Goal: Obtain resource: Download file/media

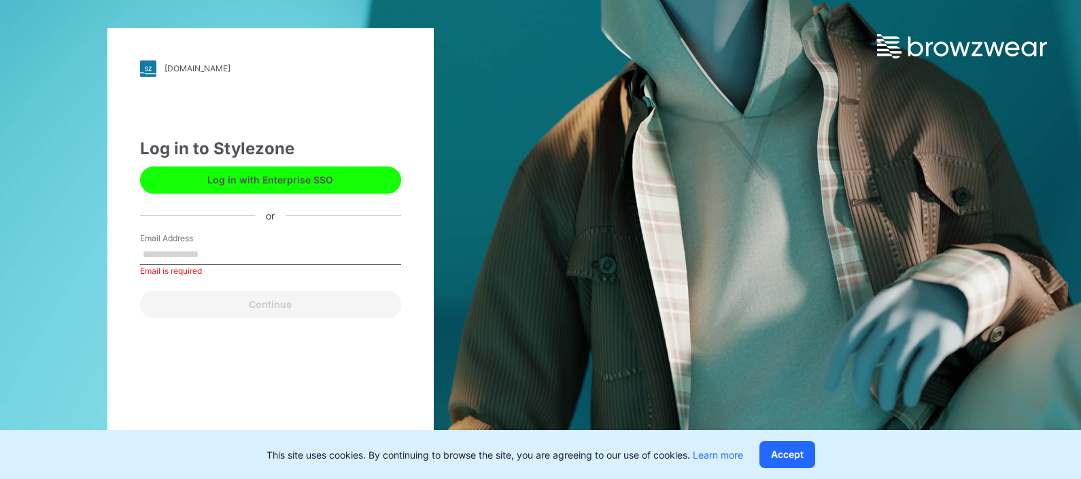
click at [288, 173] on button "Log in with Enterprise SSO" at bounding box center [270, 180] width 261 height 27
click at [190, 256] on input "Email Address" at bounding box center [270, 255] width 261 height 20
type input "**********"
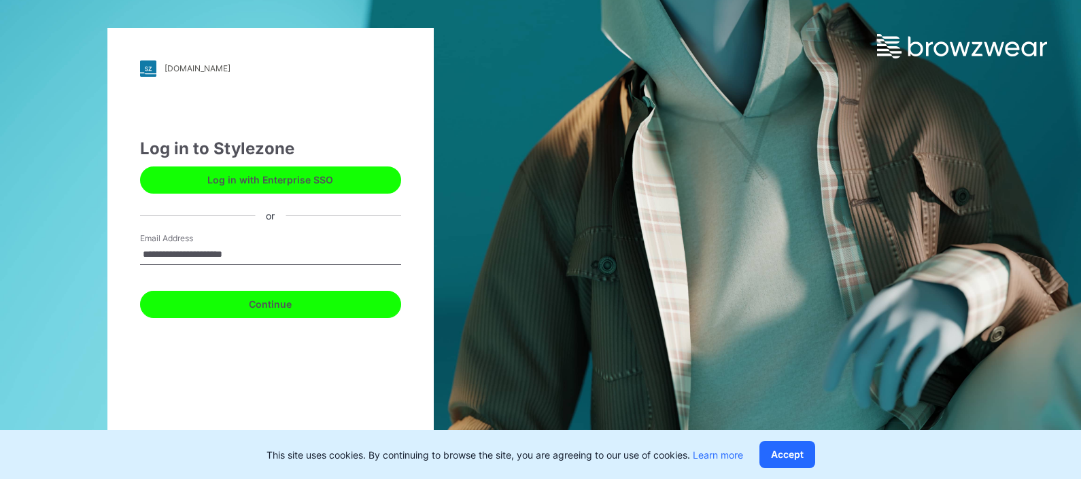
click at [261, 308] on button "Continue" at bounding box center [270, 304] width 261 height 27
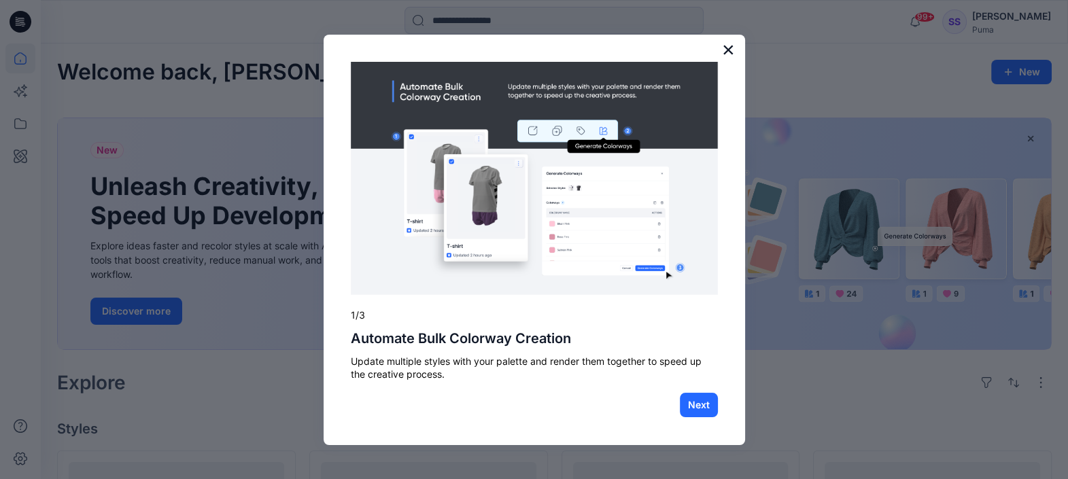
click at [722, 51] on button "×" at bounding box center [728, 50] width 13 height 22
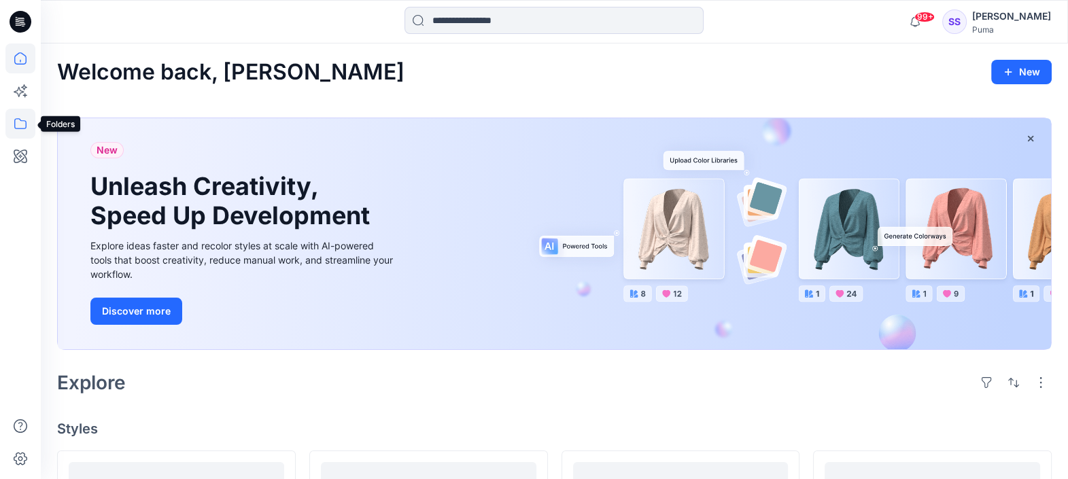
click at [24, 119] on icon at bounding box center [20, 124] width 30 height 30
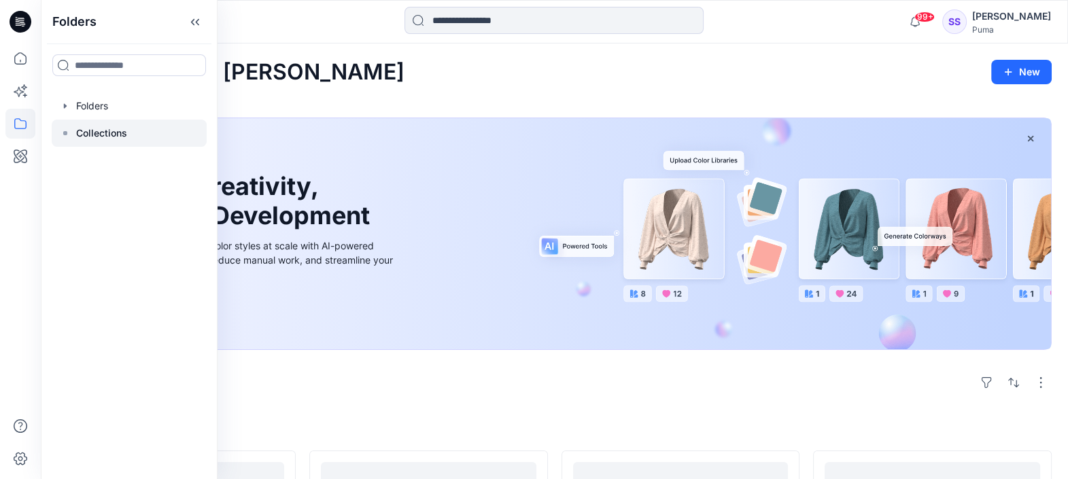
click at [106, 130] on p "Collections" at bounding box center [101, 133] width 51 height 16
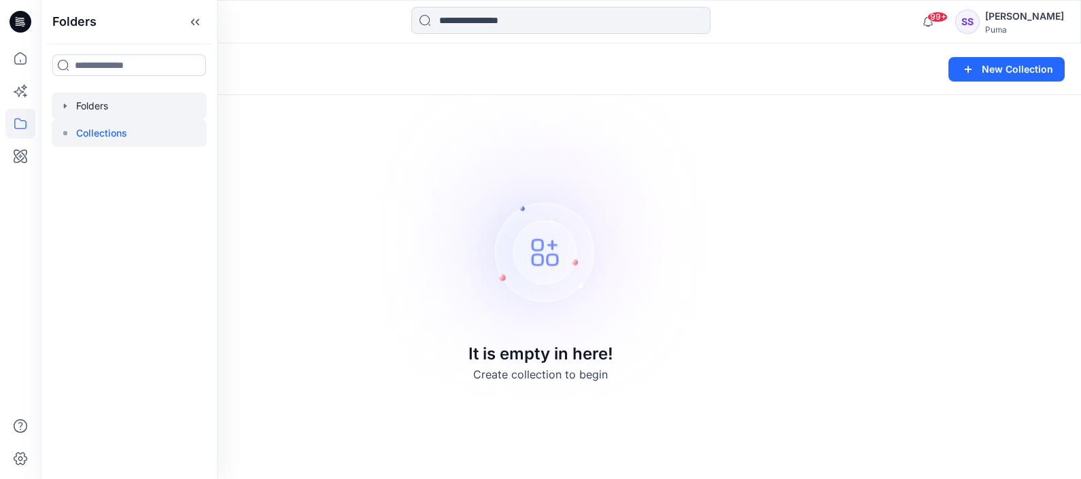
click at [102, 105] on div at bounding box center [129, 105] width 155 height 27
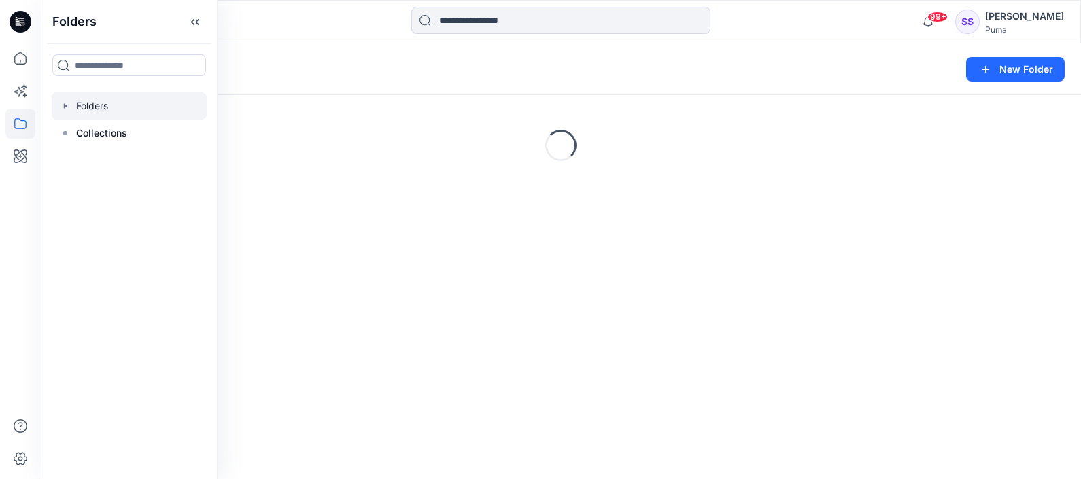
click at [65, 109] on icon "button" at bounding box center [65, 106] width 11 height 11
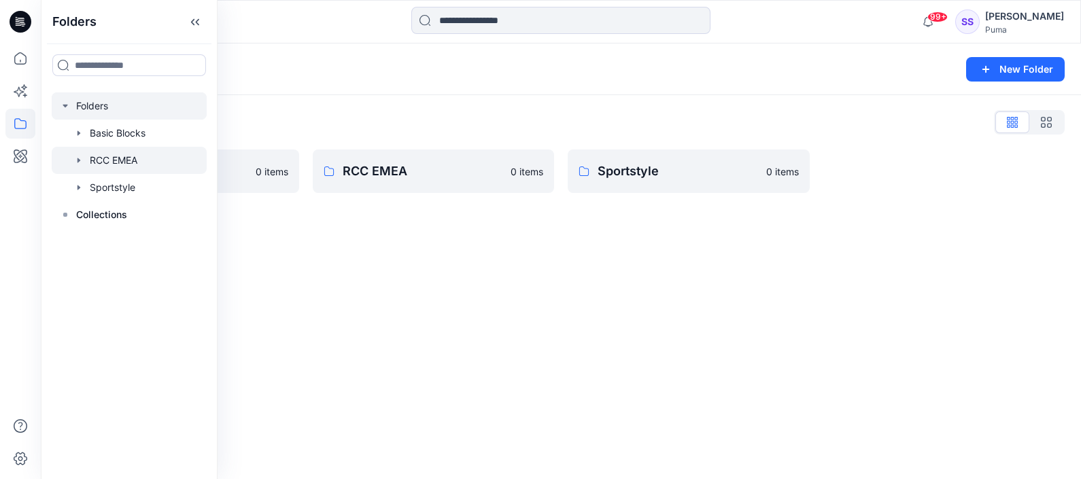
click at [78, 161] on icon "button" at bounding box center [79, 160] width 3 height 5
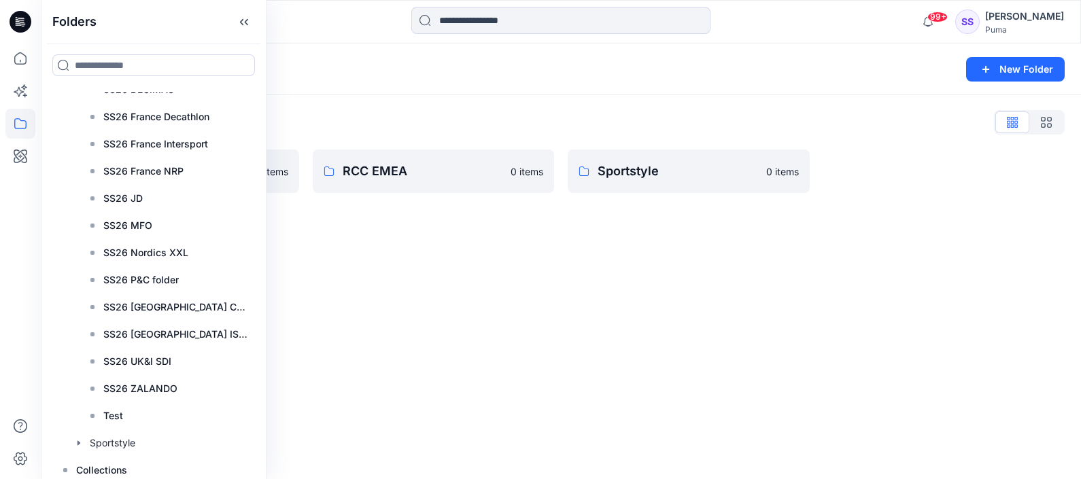
scroll to position [6711, 0]
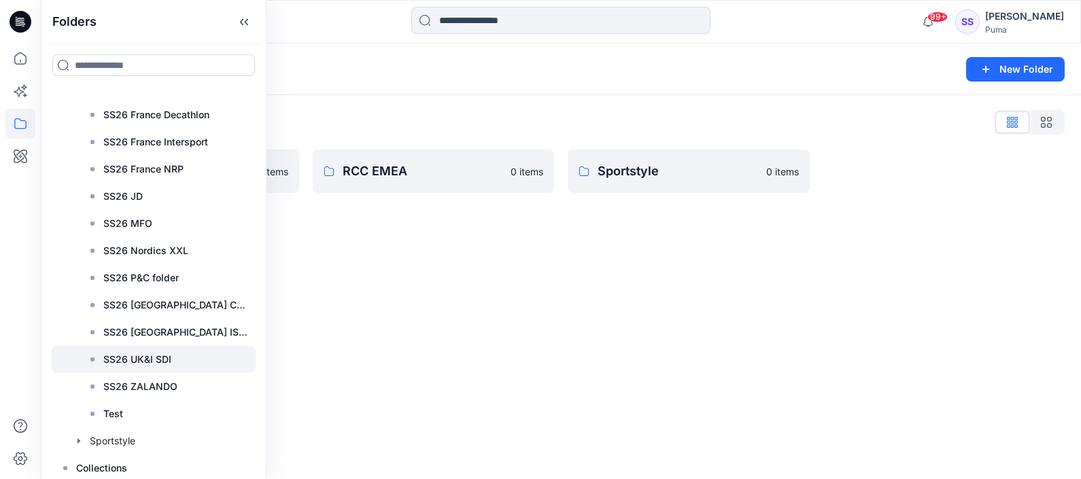
click at [152, 361] on p "SS26 UK&I SDI" at bounding box center [137, 360] width 68 height 16
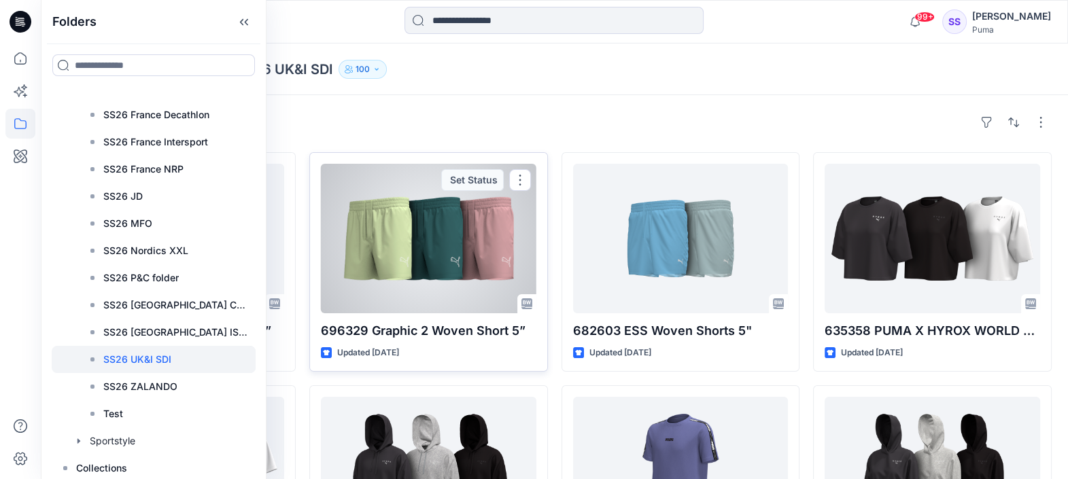
click at [433, 231] on div at bounding box center [429, 239] width 216 height 150
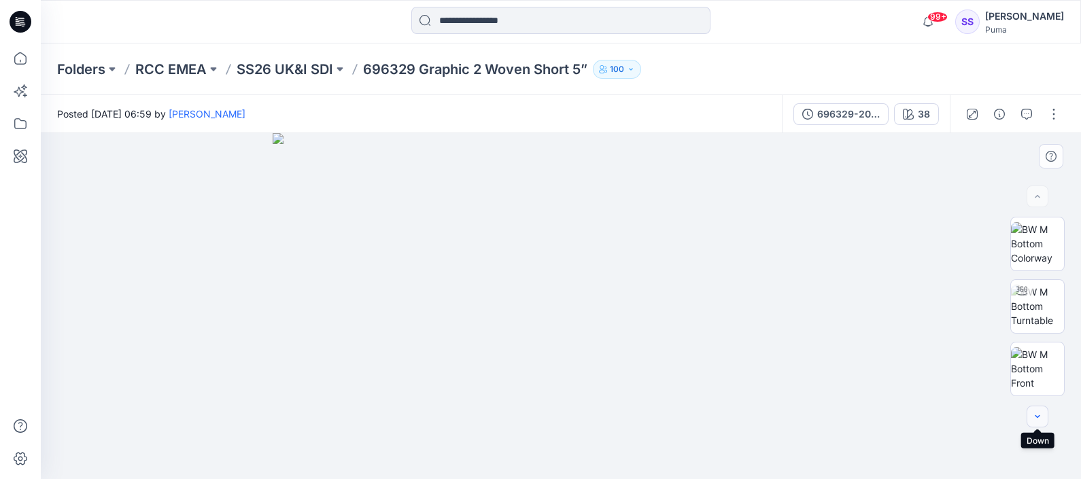
click at [1034, 411] on icon "button" at bounding box center [1037, 416] width 11 height 11
click at [1028, 422] on button "button" at bounding box center [1038, 417] width 22 height 22
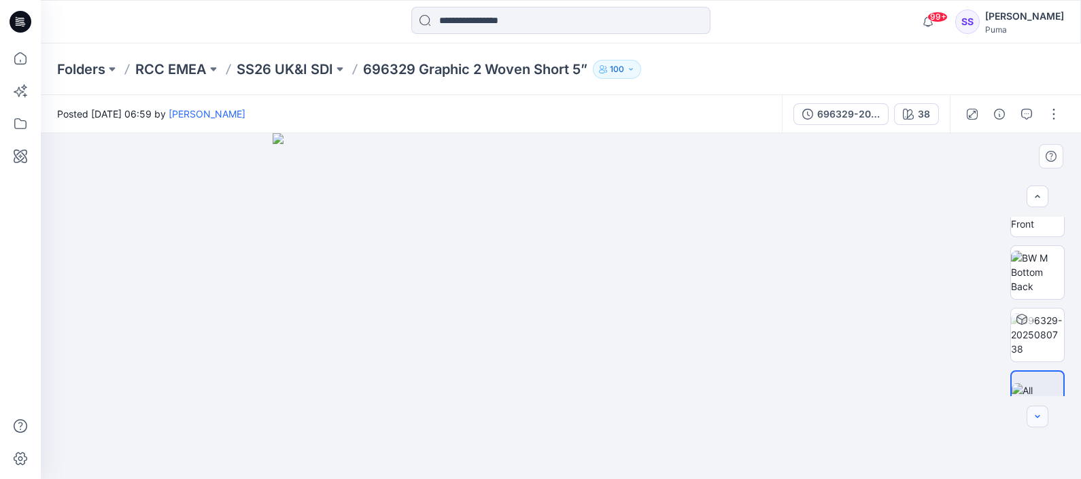
click at [1028, 422] on button "button" at bounding box center [1038, 417] width 22 height 22
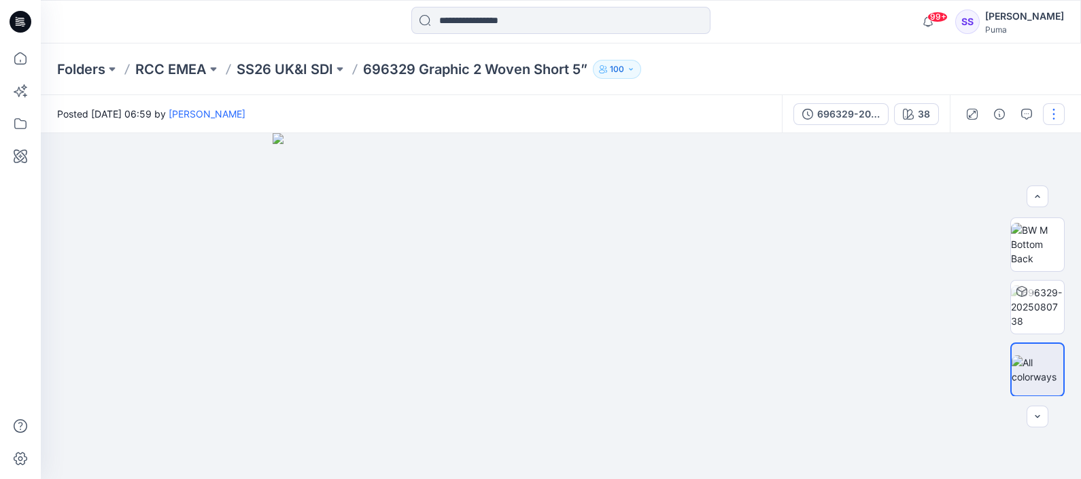
click at [1056, 112] on button "button" at bounding box center [1054, 114] width 22 height 22
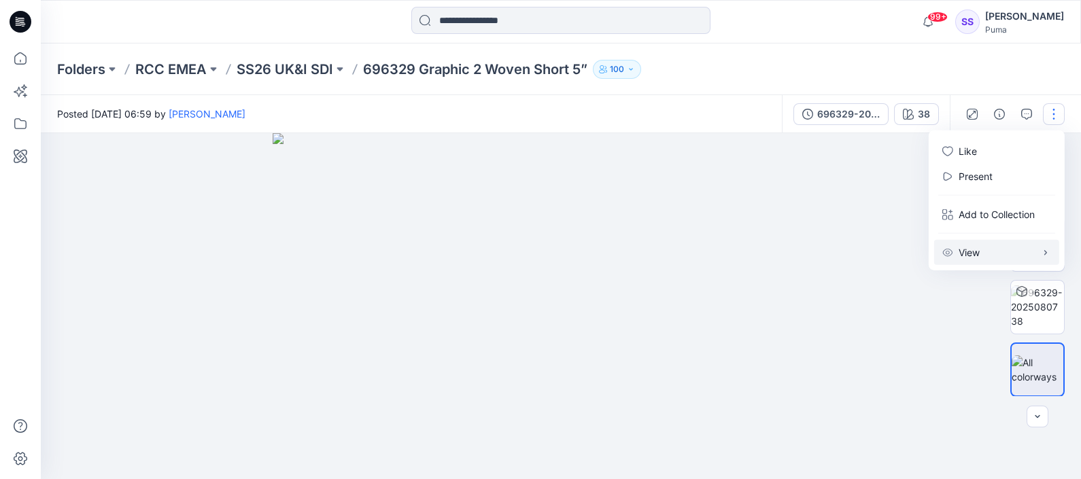
click at [1032, 250] on button "View" at bounding box center [997, 252] width 125 height 25
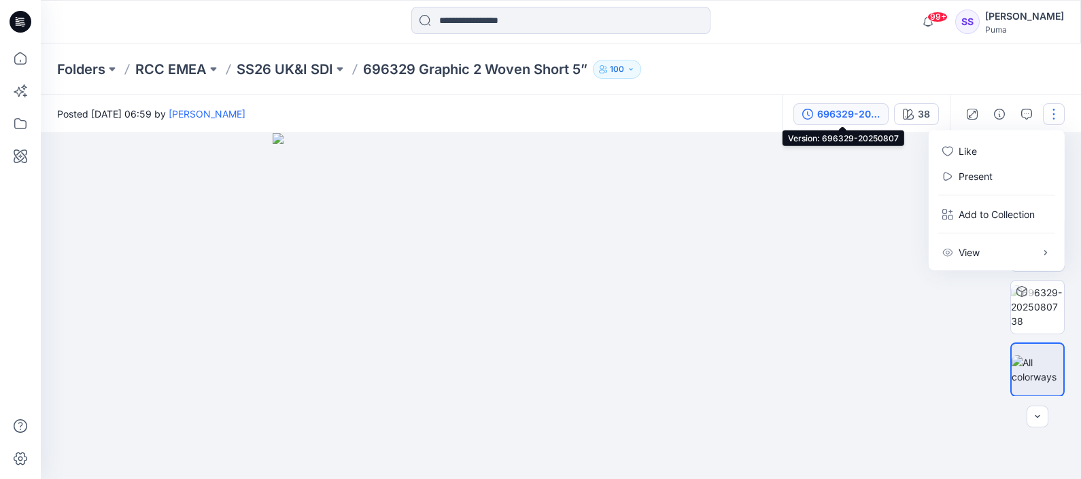
click at [864, 114] on div "696329-20250807" at bounding box center [849, 114] width 63 height 15
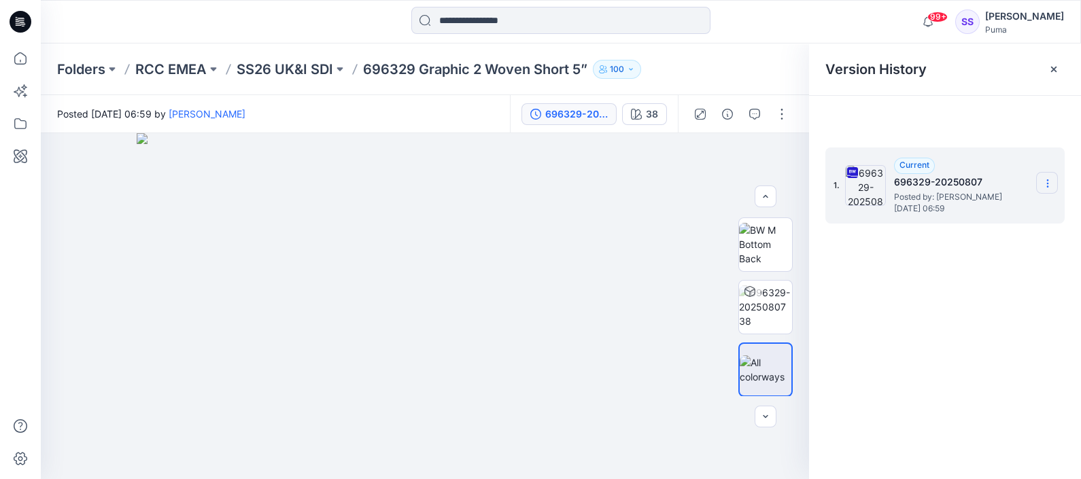
click at [1051, 183] on icon at bounding box center [1048, 183] width 11 height 11
click at [699, 109] on icon "button" at bounding box center [700, 114] width 11 height 11
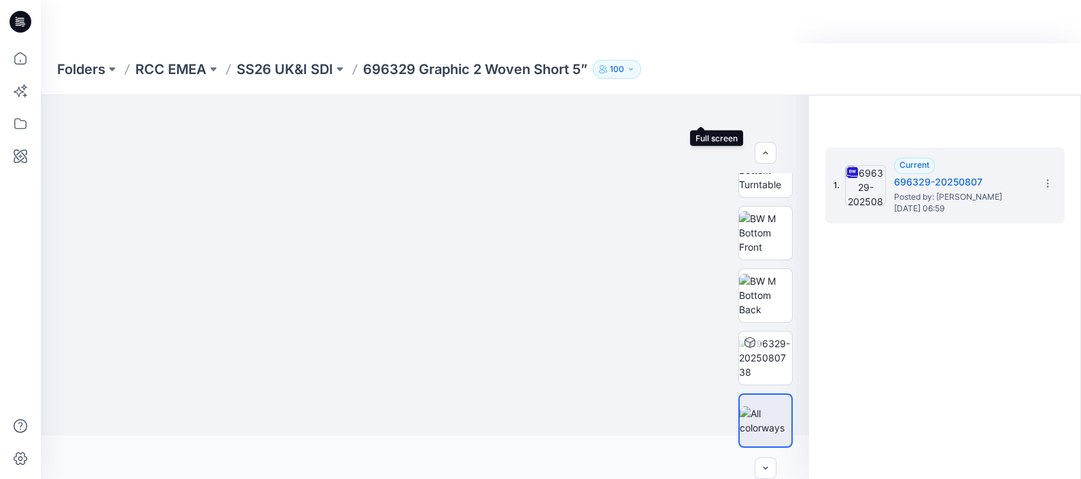
scroll to position [92, 0]
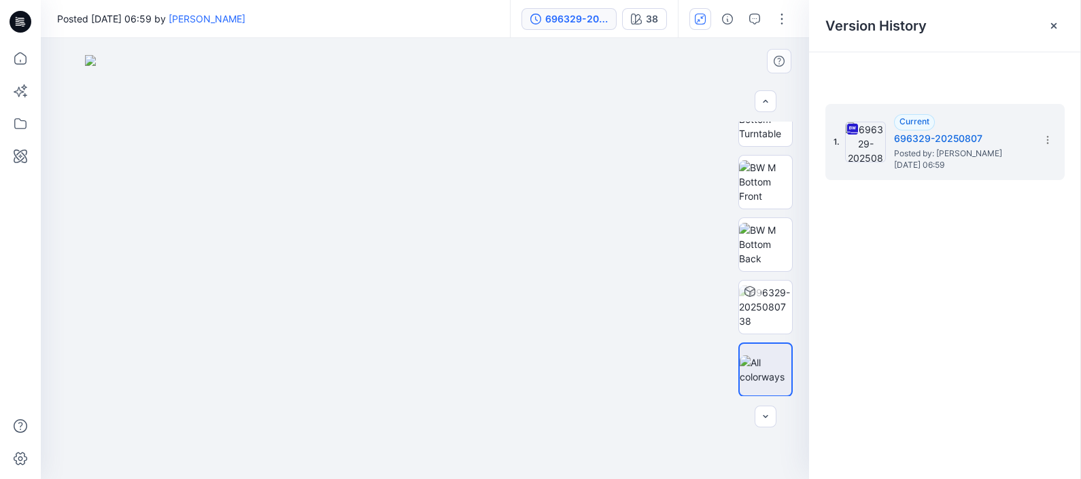
click at [401, 207] on img at bounding box center [425, 267] width 680 height 425
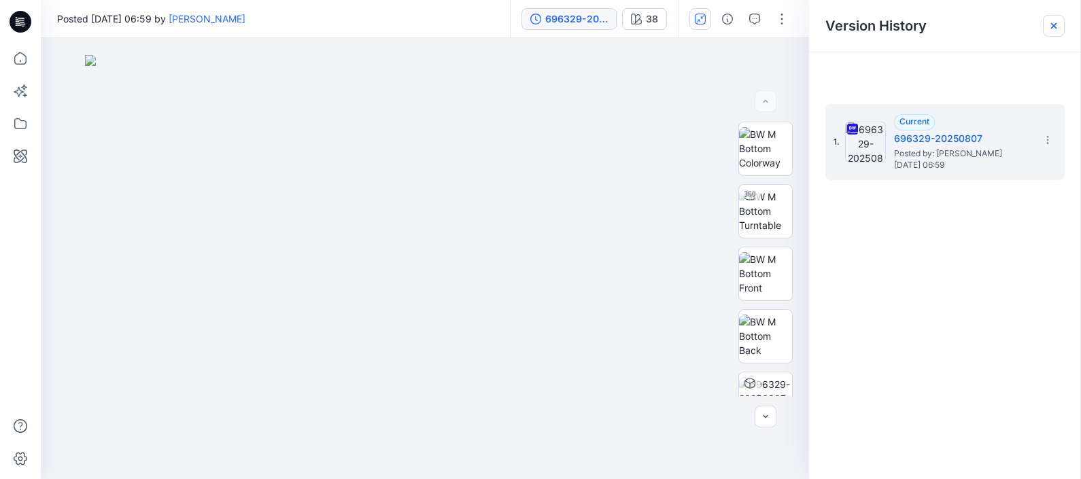
click at [1049, 28] on icon at bounding box center [1054, 25] width 11 height 11
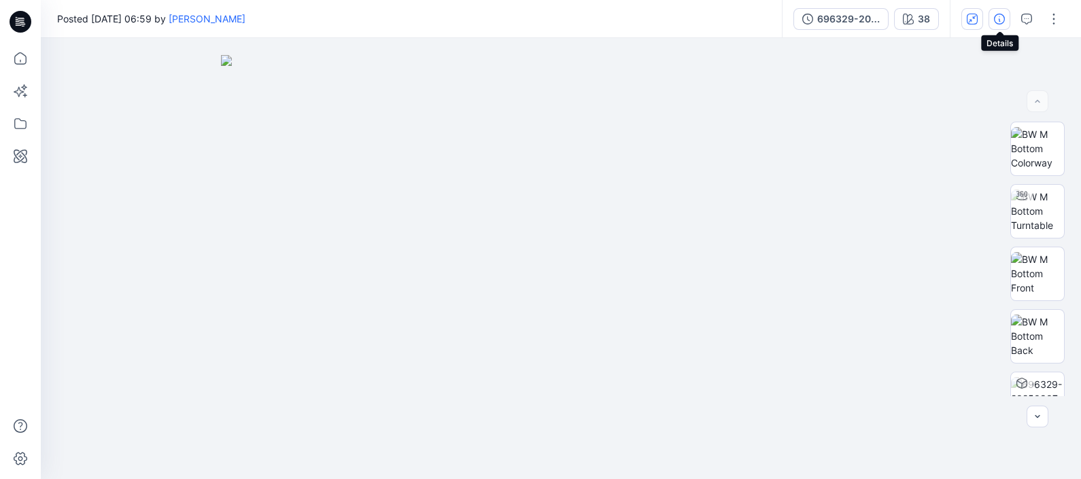
click at [1000, 18] on icon "button" at bounding box center [999, 19] width 11 height 11
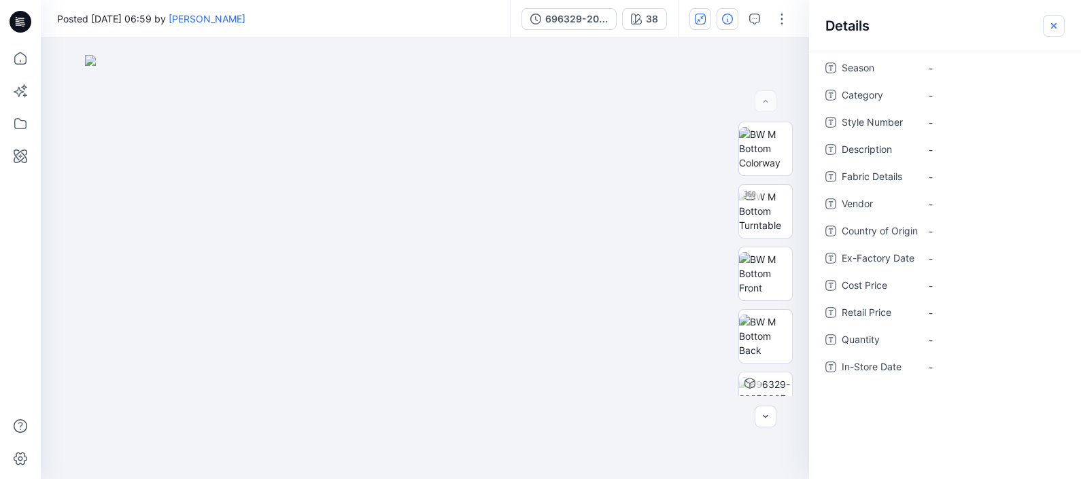
click at [1052, 24] on icon "button" at bounding box center [1053, 24] width 5 height 5
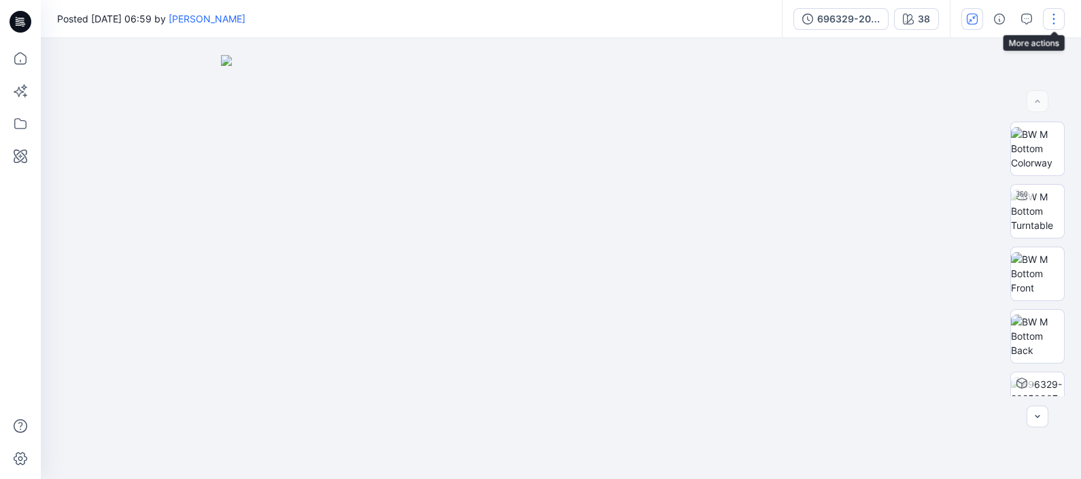
click at [1047, 22] on button "button" at bounding box center [1054, 19] width 22 height 22
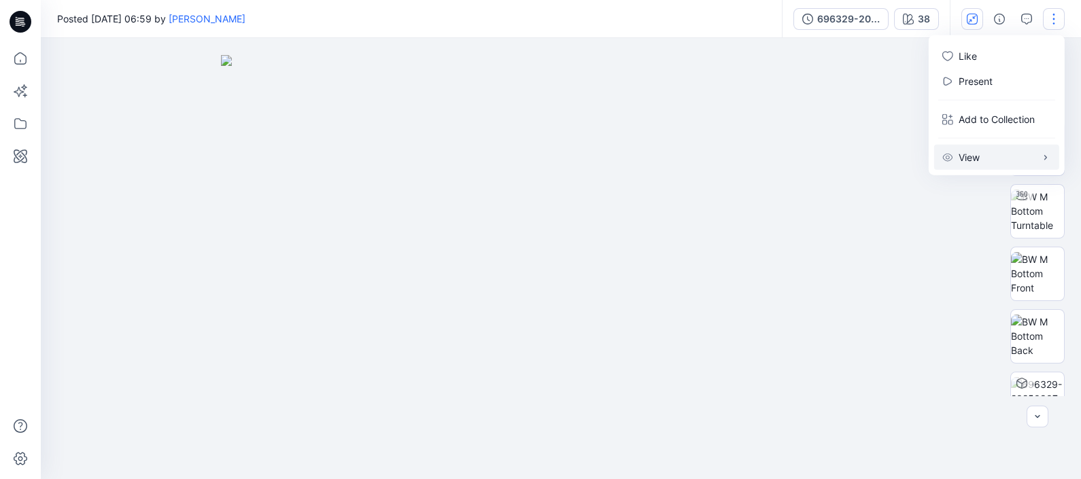
click at [995, 150] on button "View" at bounding box center [997, 157] width 125 height 25
click at [958, 259] on div at bounding box center [561, 258] width 1041 height 441
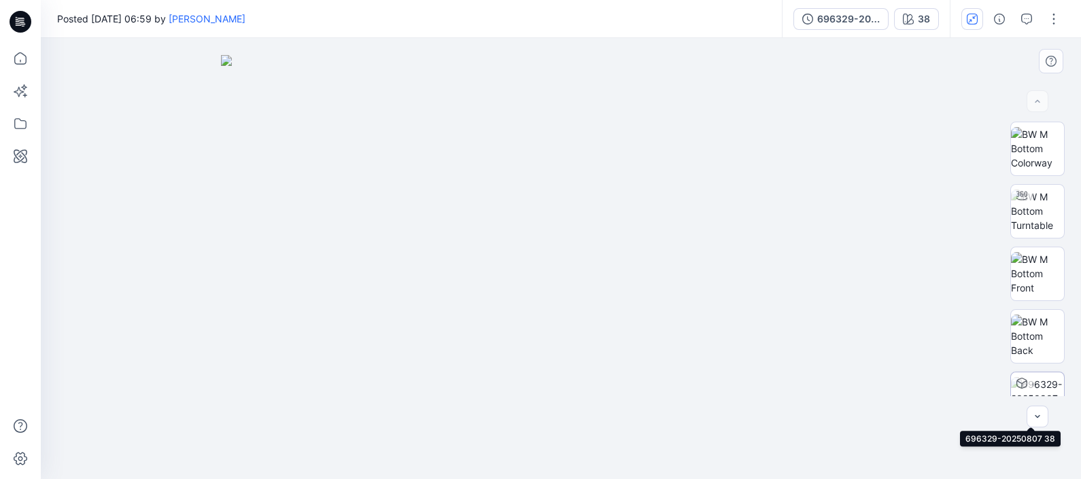
click at [1017, 378] on icon at bounding box center [1022, 383] width 11 height 11
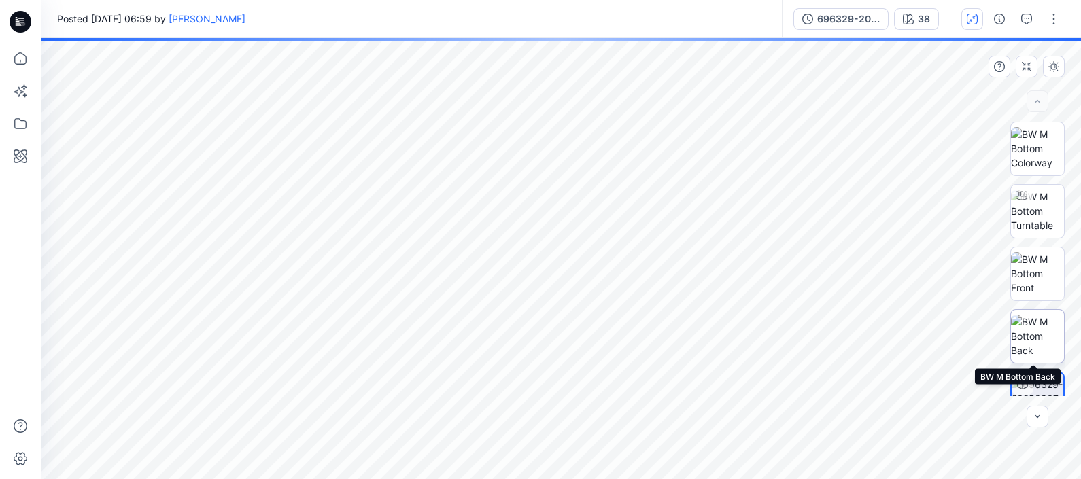
click at [1037, 324] on img at bounding box center [1037, 336] width 53 height 43
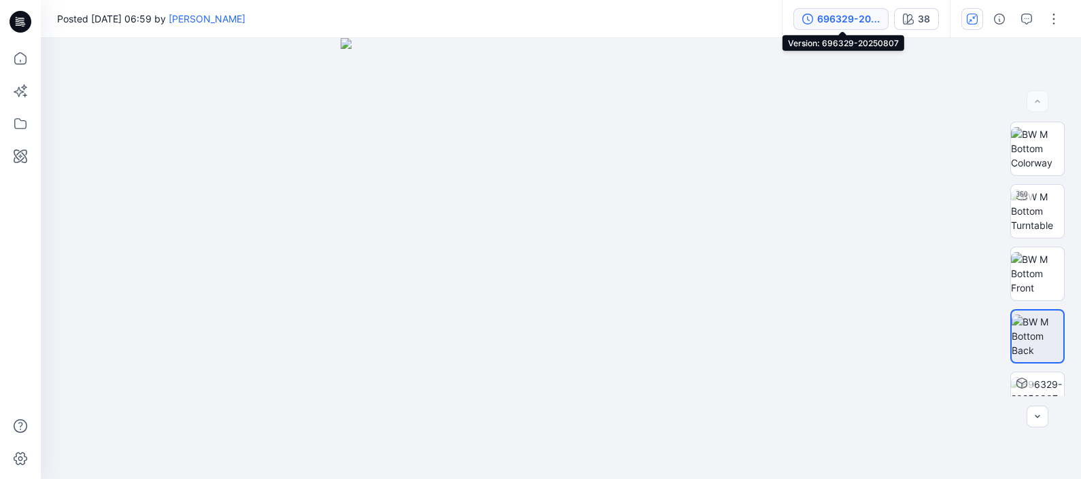
click at [875, 14] on div "696329-20250807" at bounding box center [849, 19] width 63 height 15
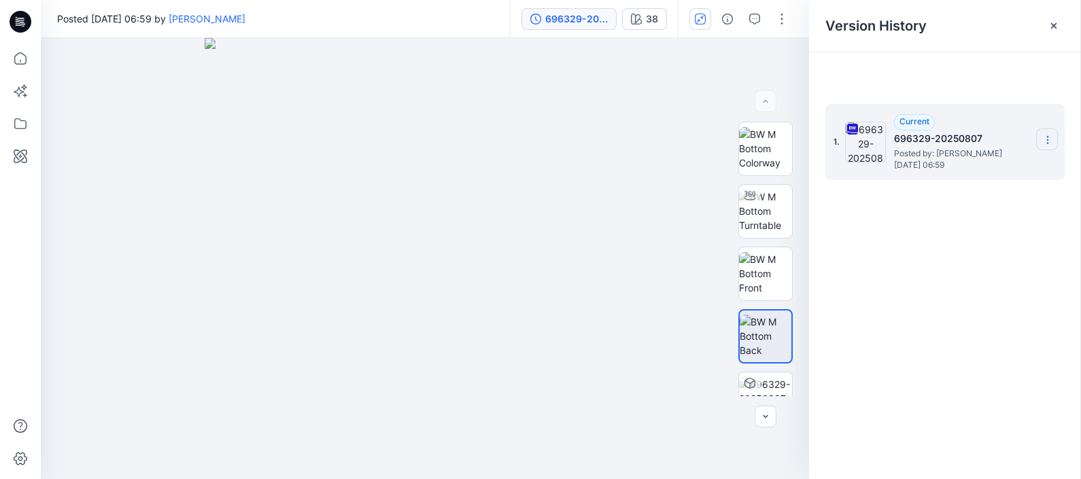
click at [1045, 139] on icon at bounding box center [1048, 140] width 11 height 11
click at [1025, 124] on span "Download Source BW File" at bounding box center [979, 123] width 114 height 16
